Goal: Book appointment/travel/reservation

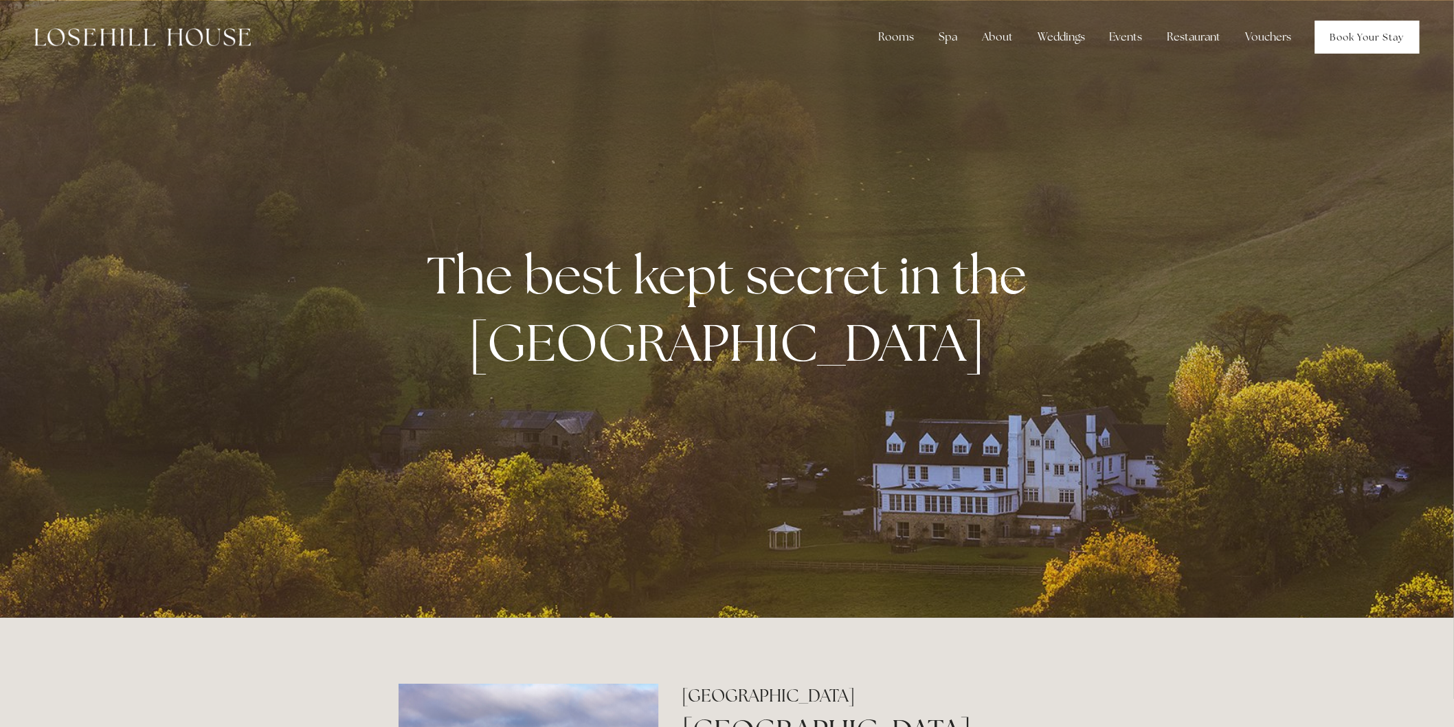
click at [1338, 31] on link "Book Your Stay" at bounding box center [1367, 37] width 104 height 33
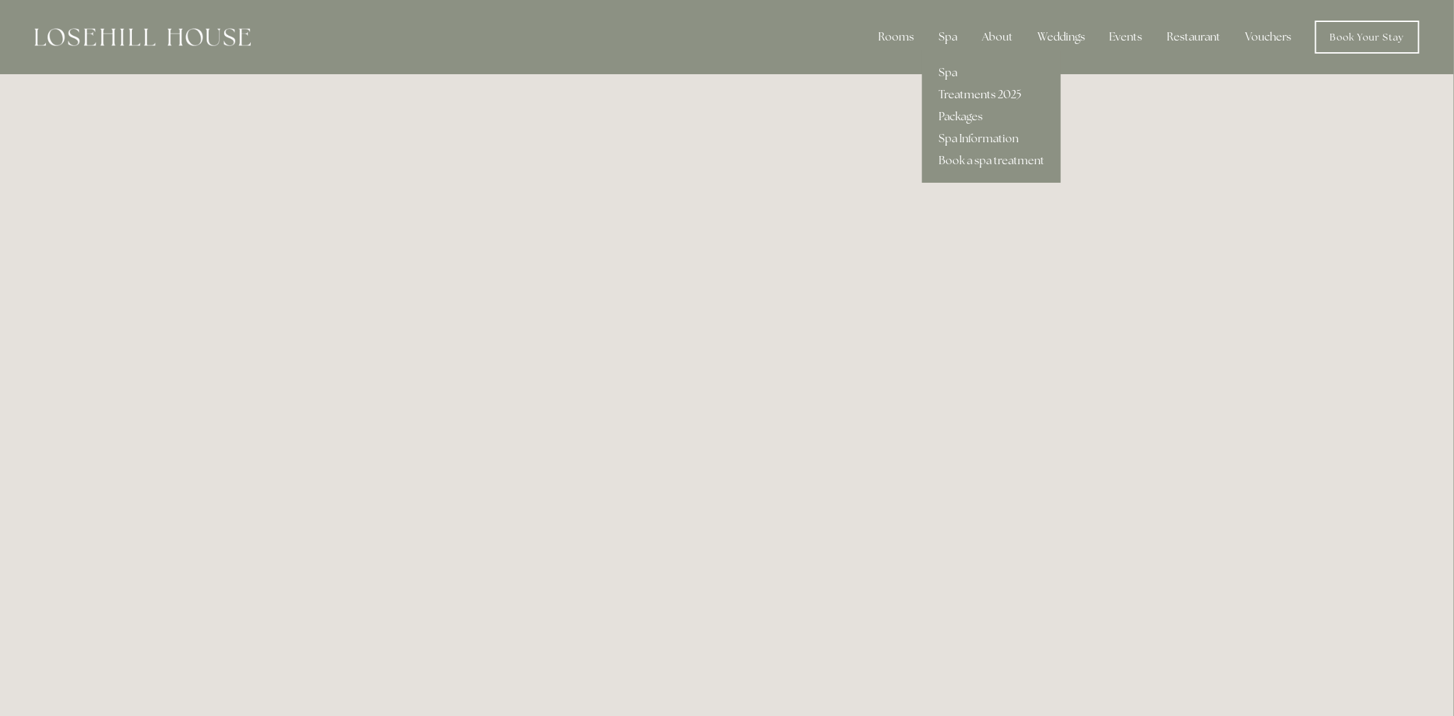
click at [973, 94] on link "Treatments 2025" at bounding box center [991, 95] width 139 height 22
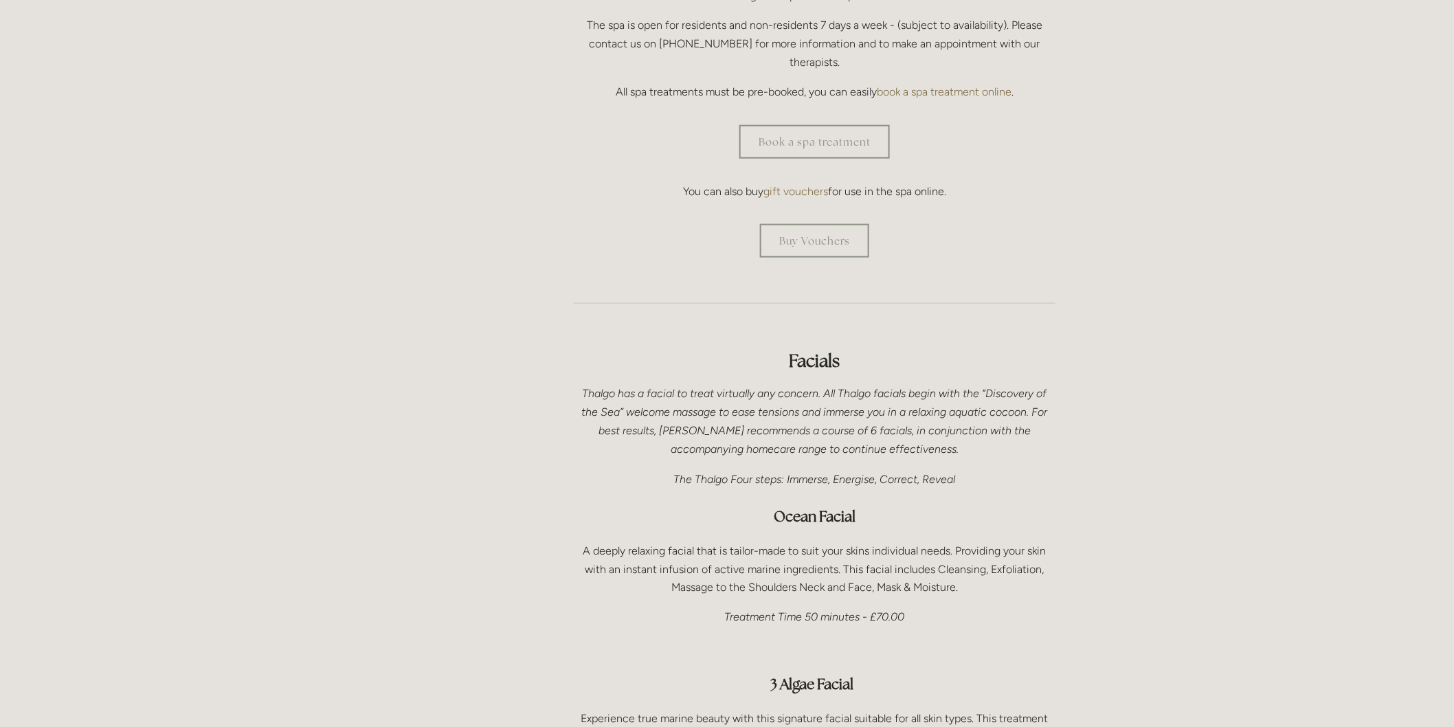
drag, startPoint x: 708, startPoint y: 368, endPoint x: 712, endPoint y: 351, distance: 18.3
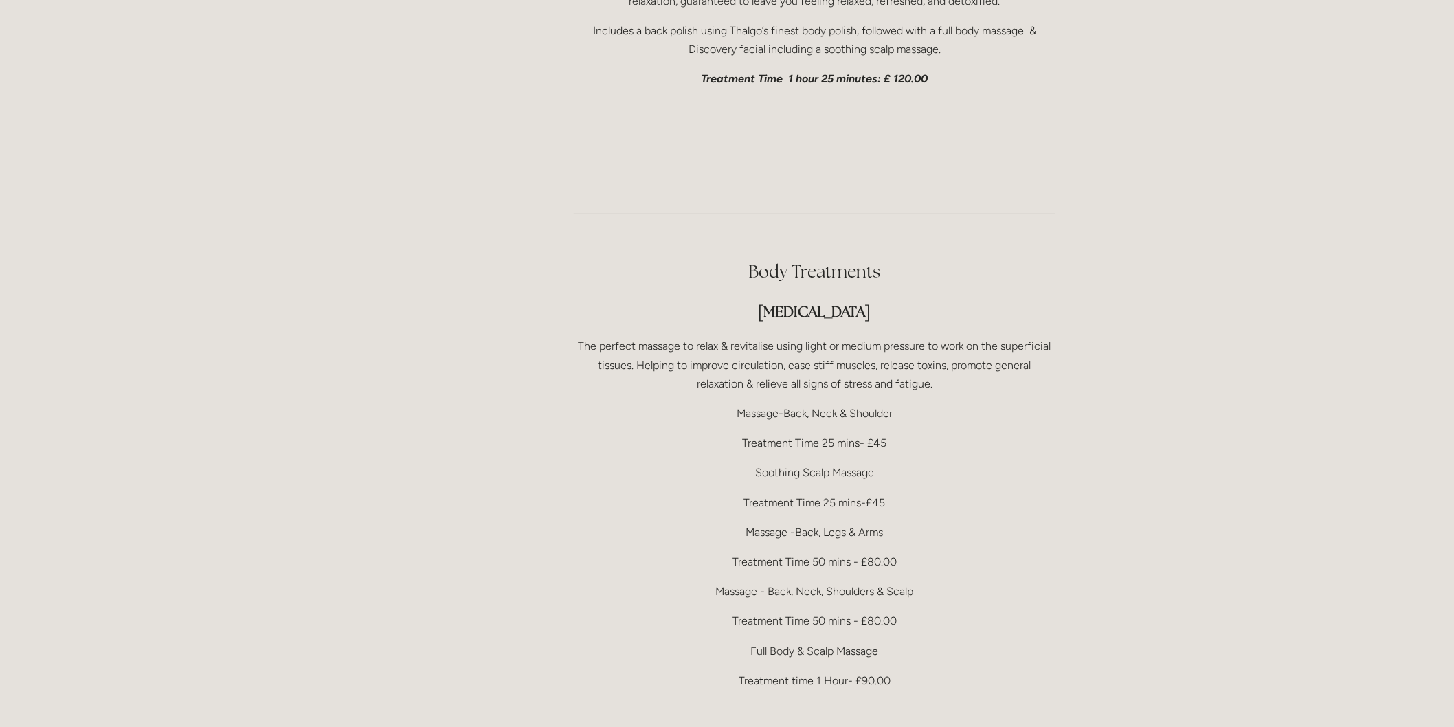
scroll to position [2642, 0]
